Goal: Find specific page/section: Find specific page/section

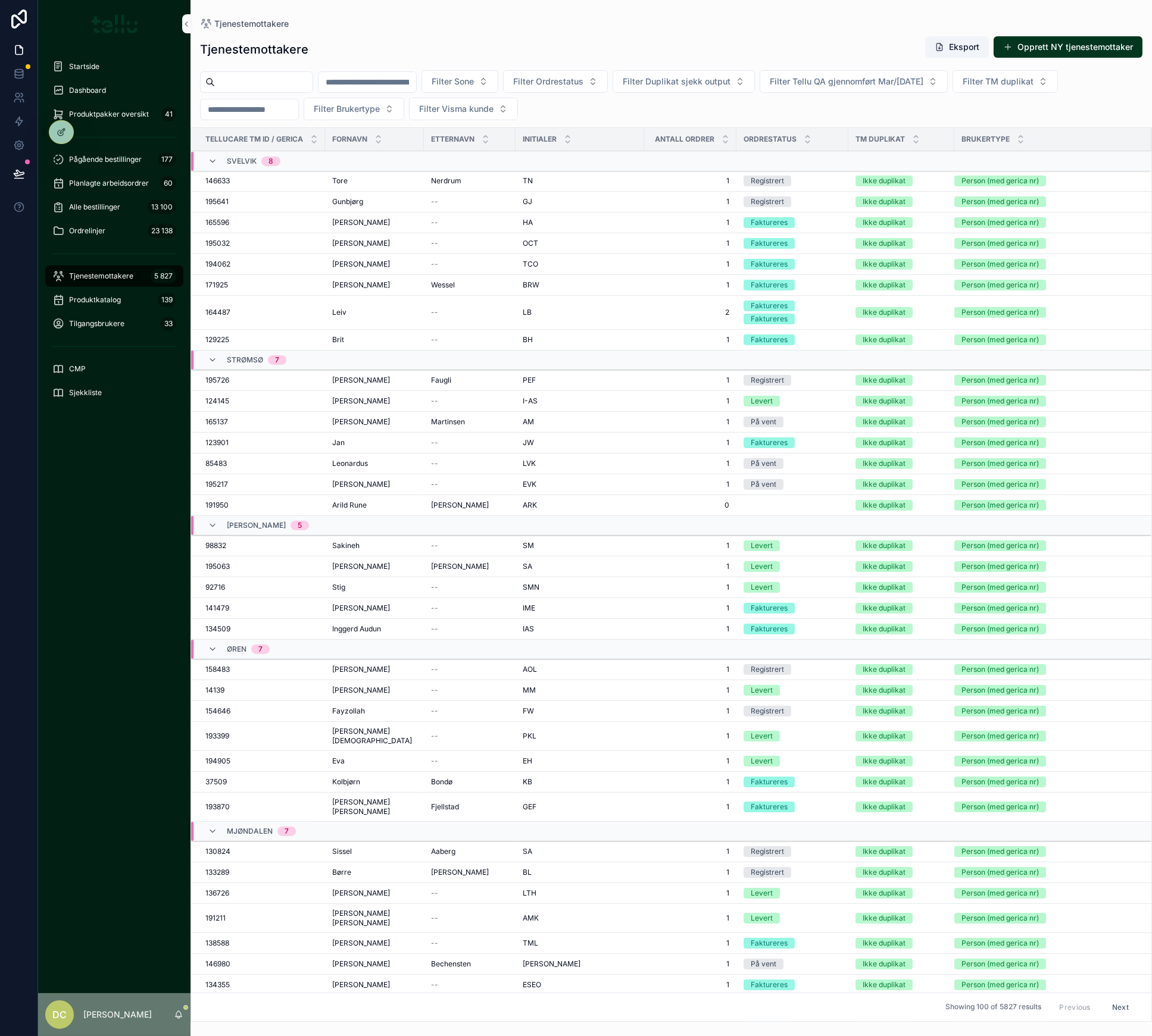
drag, startPoint x: 0, startPoint y: 0, endPoint x: 400, endPoint y: 86, distance: 409.1
click at [105, 273] on span "Tjenestemottakere" at bounding box center [101, 276] width 64 height 9
click at [400, 86] on input "scrollable content" at bounding box center [367, 82] width 98 height 16
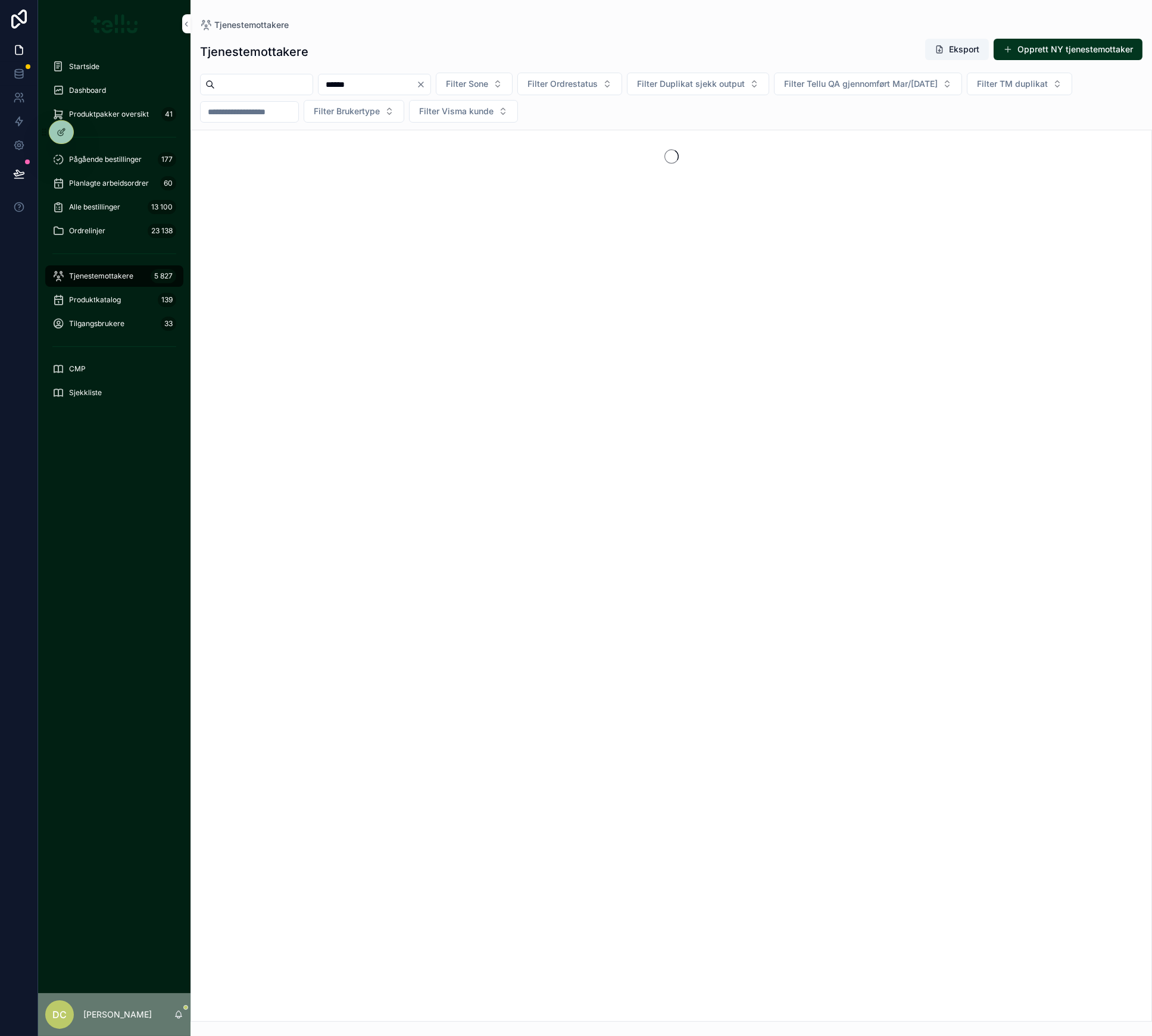
type input "******"
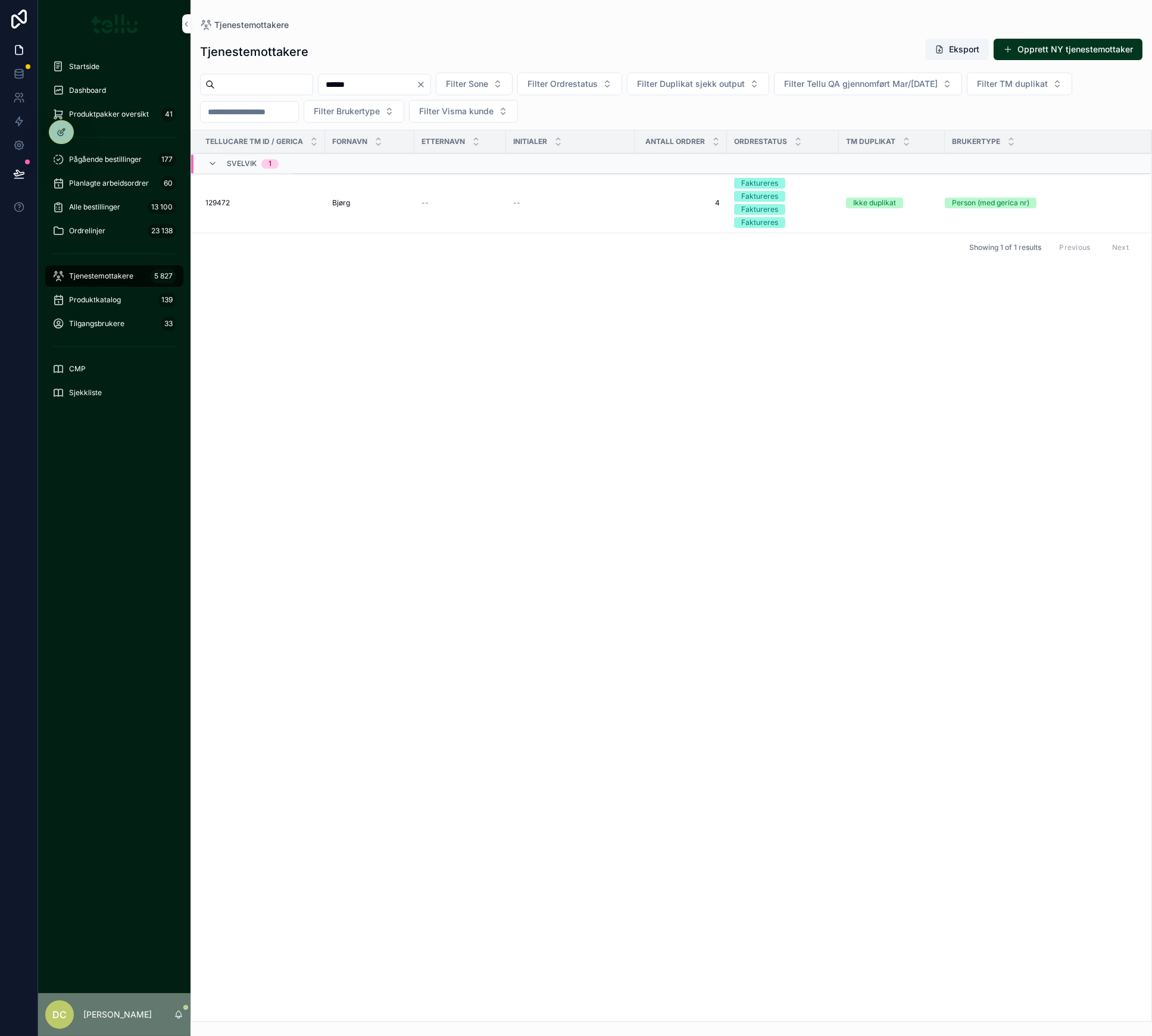
click at [253, 201] on div "129472 129472" at bounding box center [262, 203] width 112 height 9
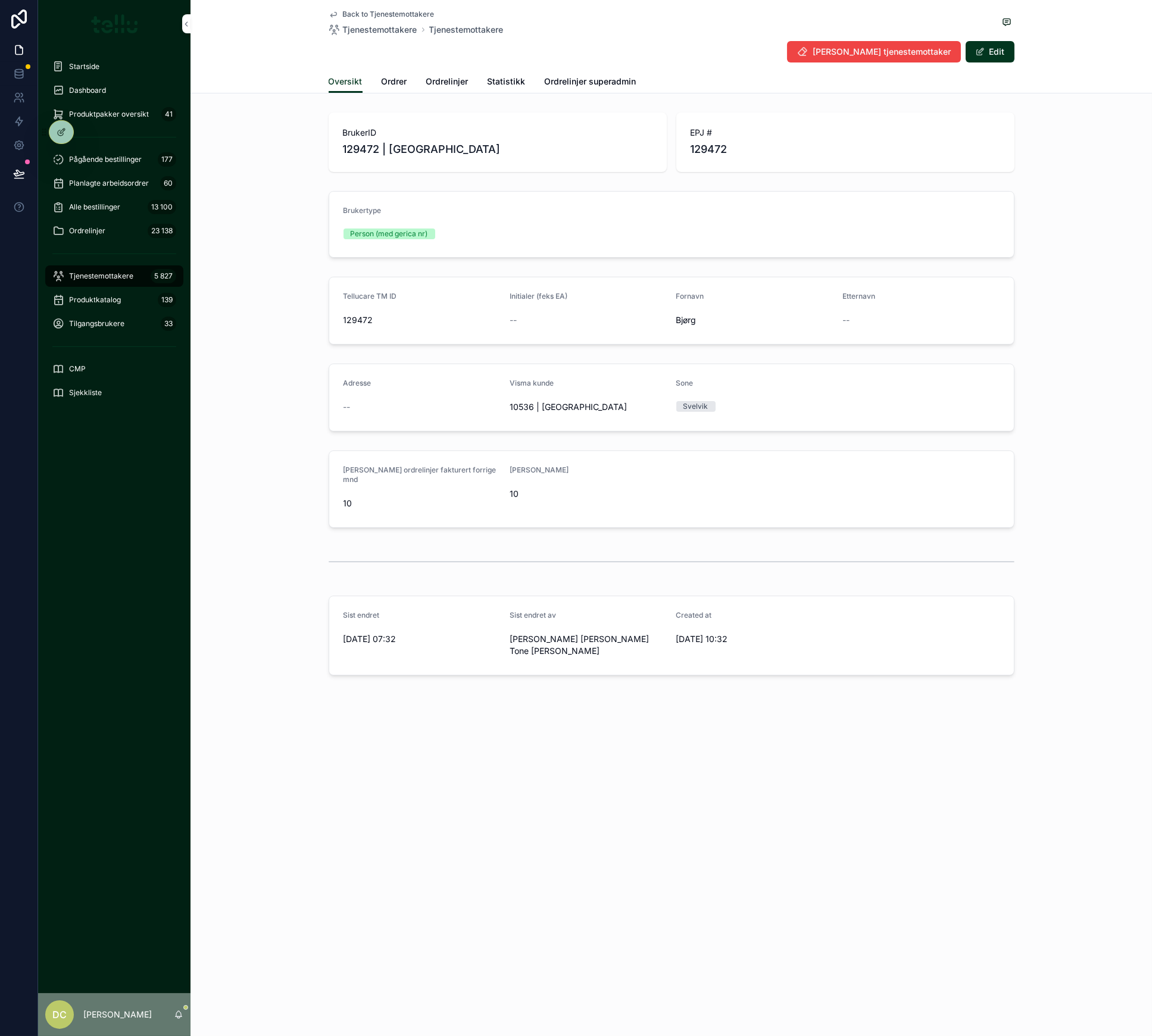
click at [583, 79] on span "Ordrelinjer superadmin" at bounding box center [590, 81] width 91 height 12
